Goal: Information Seeking & Learning: Learn about a topic

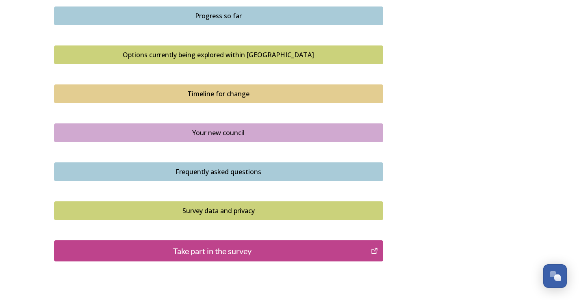
scroll to position [366, 0]
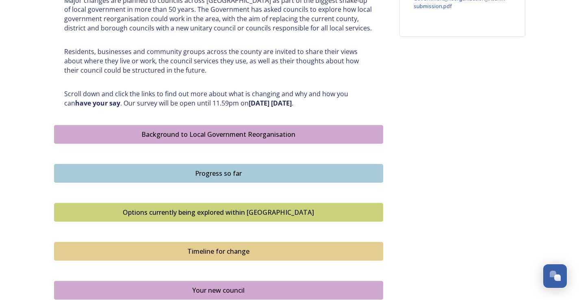
click at [300, 139] on div "Background to Local Government Reorganisation" at bounding box center [219, 135] width 320 height 10
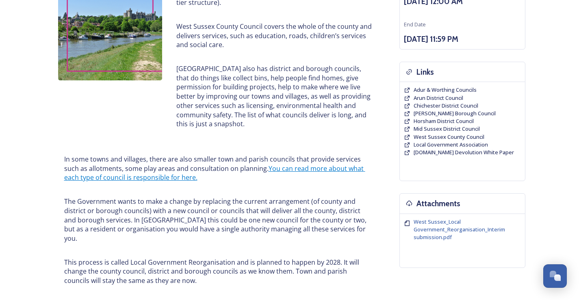
scroll to position [120, 0]
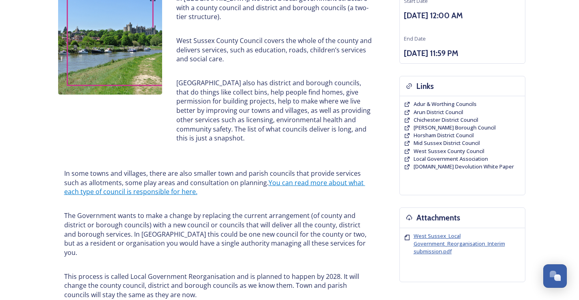
click at [458, 238] on span "West Sussex_Local Government_Reorganisation_Interim submission.pdf" at bounding box center [459, 243] width 91 height 23
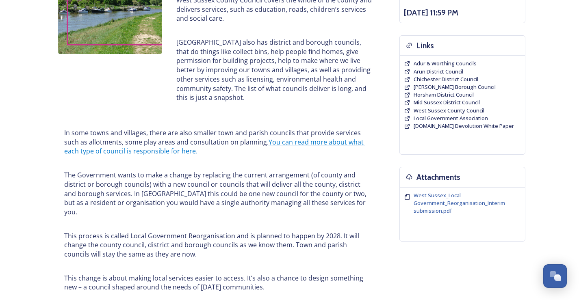
scroll to position [0, 0]
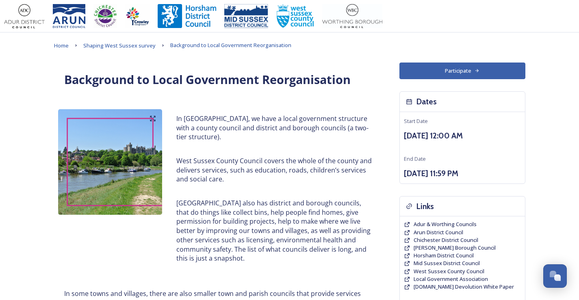
click at [124, 43] on span "Shaping West Sussex survey" at bounding box center [119, 45] width 72 height 7
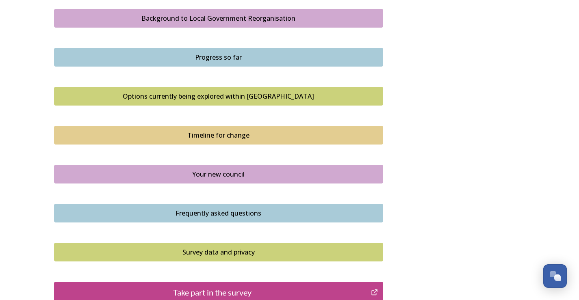
scroll to position [488, 0]
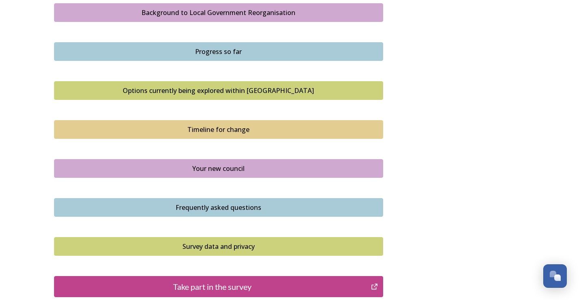
click at [322, 90] on div "Options currently being explored within [GEOGRAPHIC_DATA]" at bounding box center [219, 91] width 320 height 10
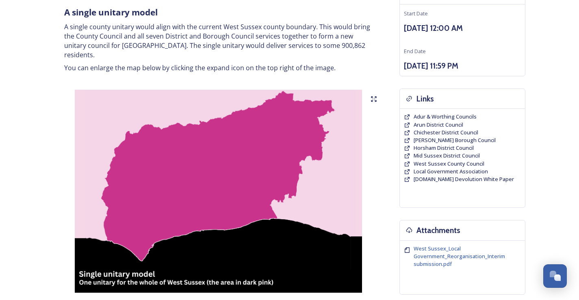
scroll to position [122, 0]
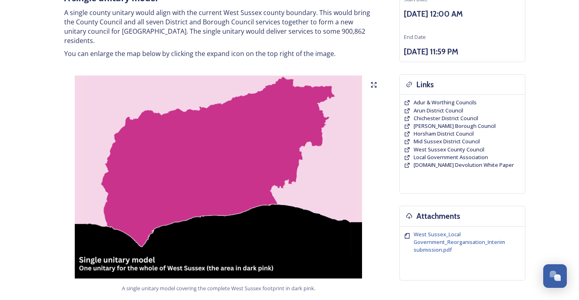
click at [263, 95] on img at bounding box center [218, 177] width 329 height 203
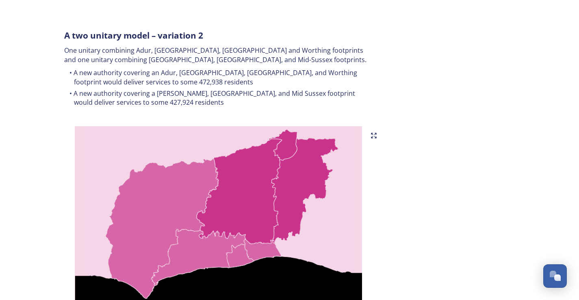
scroll to position [813, 0]
